Goal: Navigation & Orientation: Find specific page/section

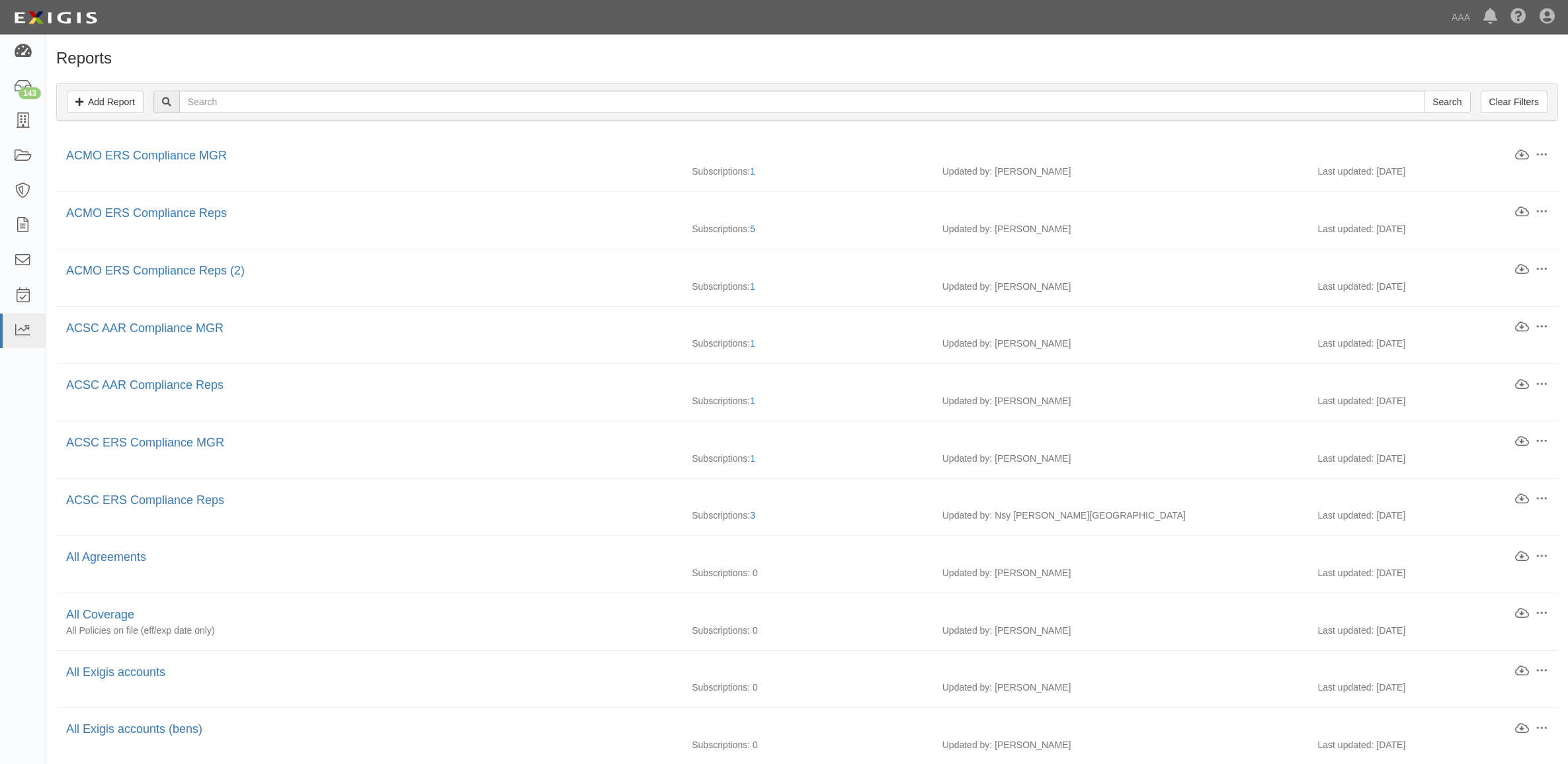
scroll to position [331, 0]
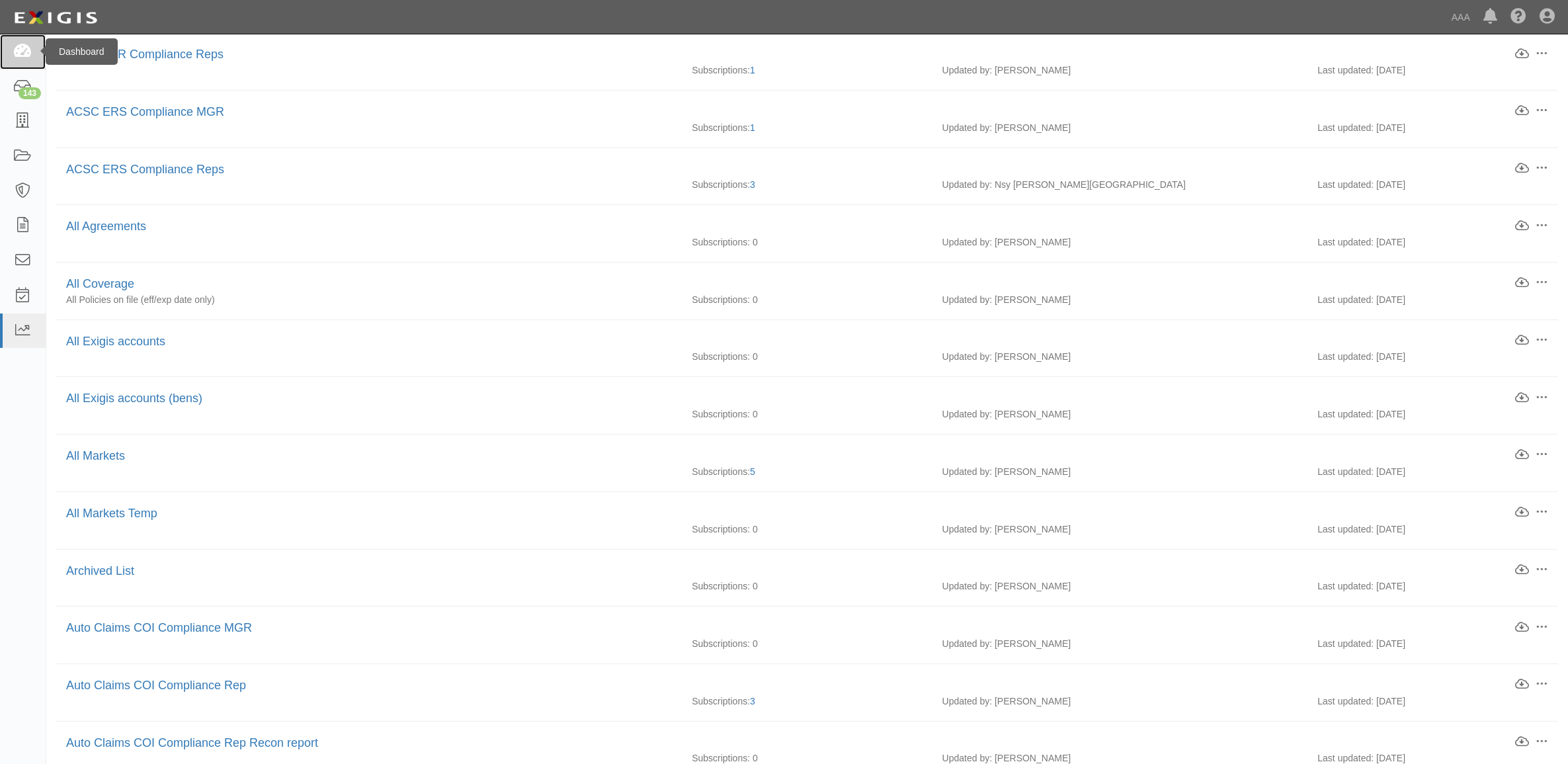
drag, startPoint x: 0, startPoint y: 0, endPoint x: 35, endPoint y: 55, distance: 65.2
click at [35, 55] on link at bounding box center [23, 52] width 46 height 35
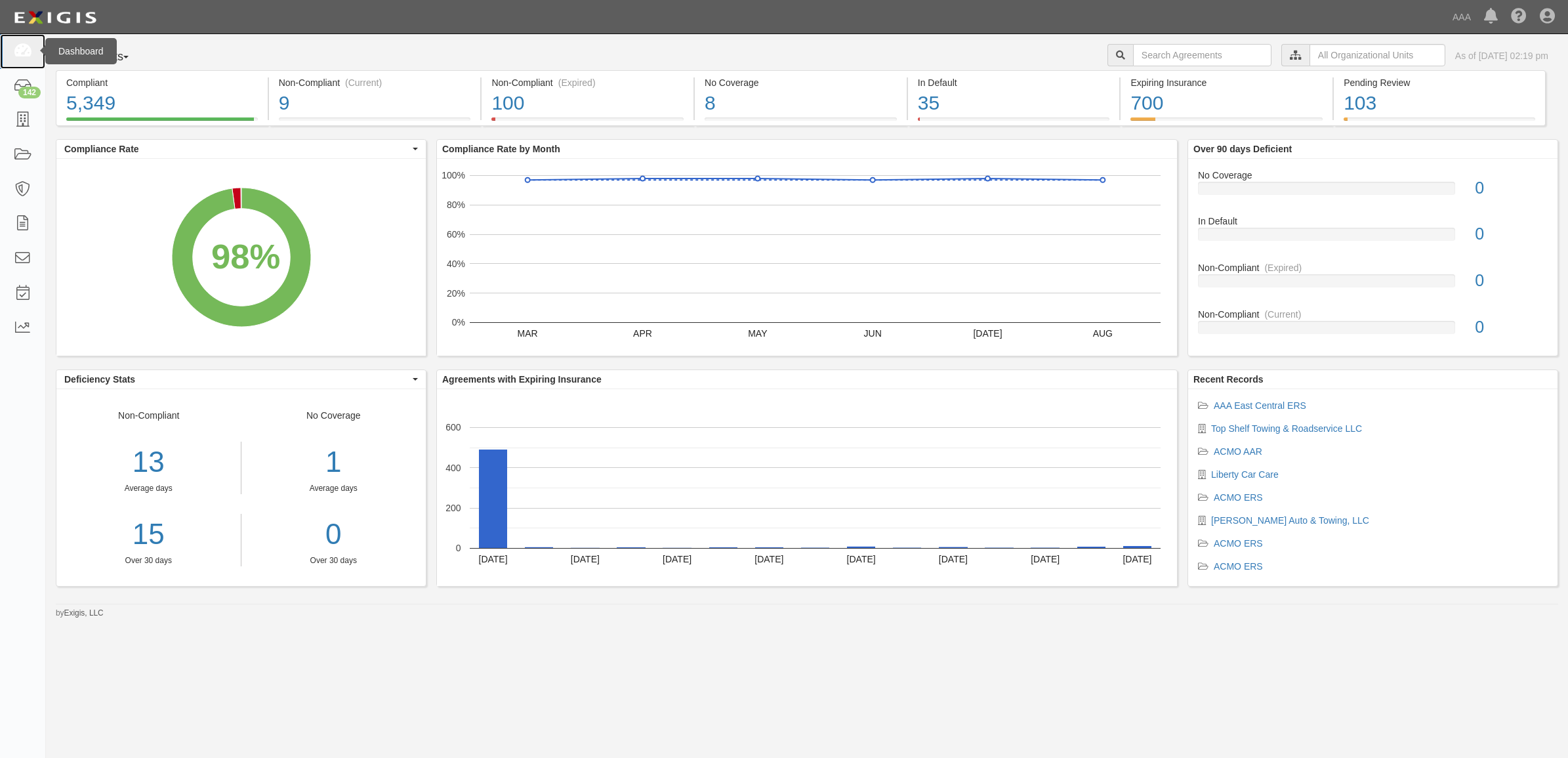
click at [22, 39] on link at bounding box center [22, 51] width 46 height 34
